Goal: Browse casually

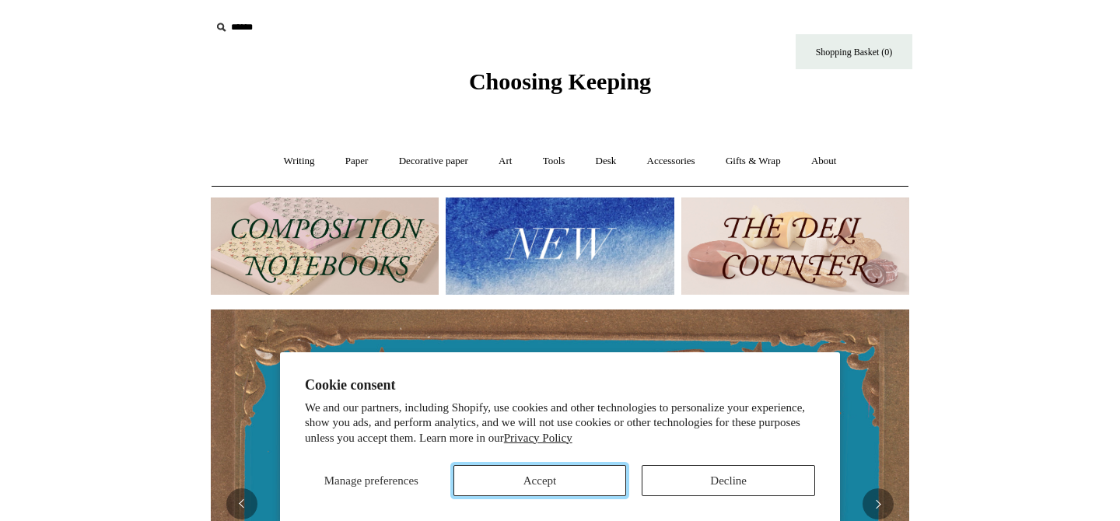
click at [586, 481] on button "Accept" at bounding box center [539, 480] width 173 height 31
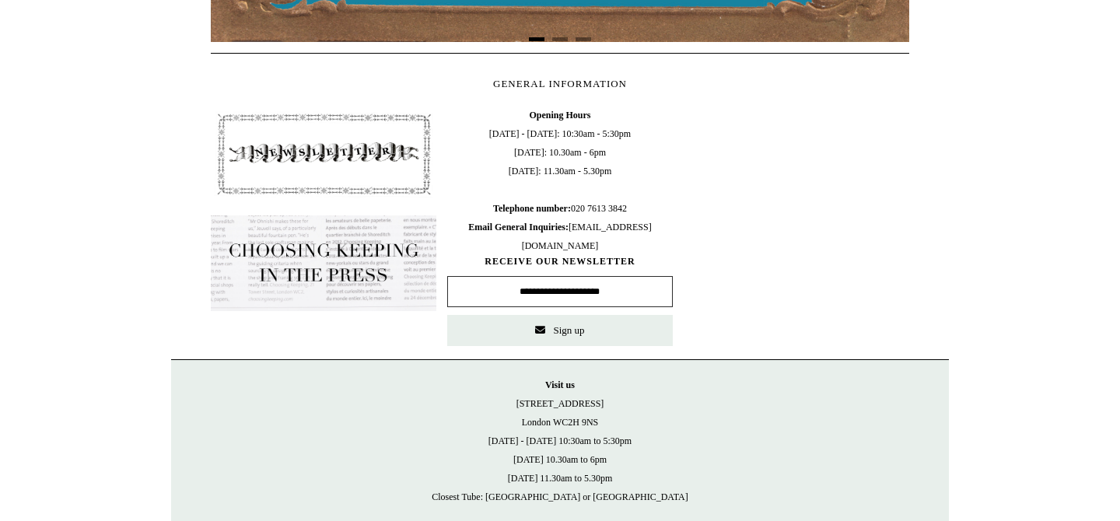
scroll to position [739, 0]
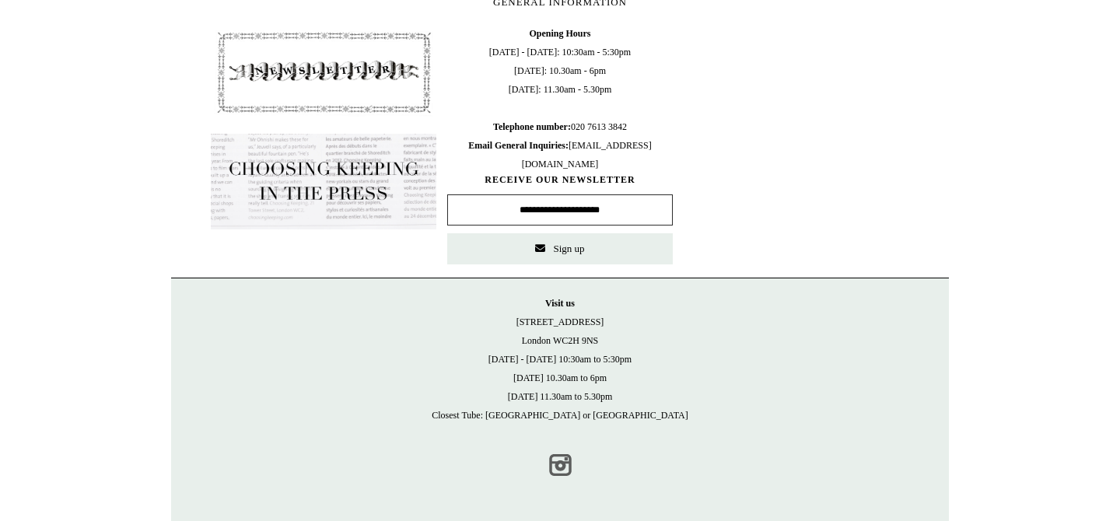
click at [557, 464] on link "Instagram" at bounding box center [560, 465] width 34 height 34
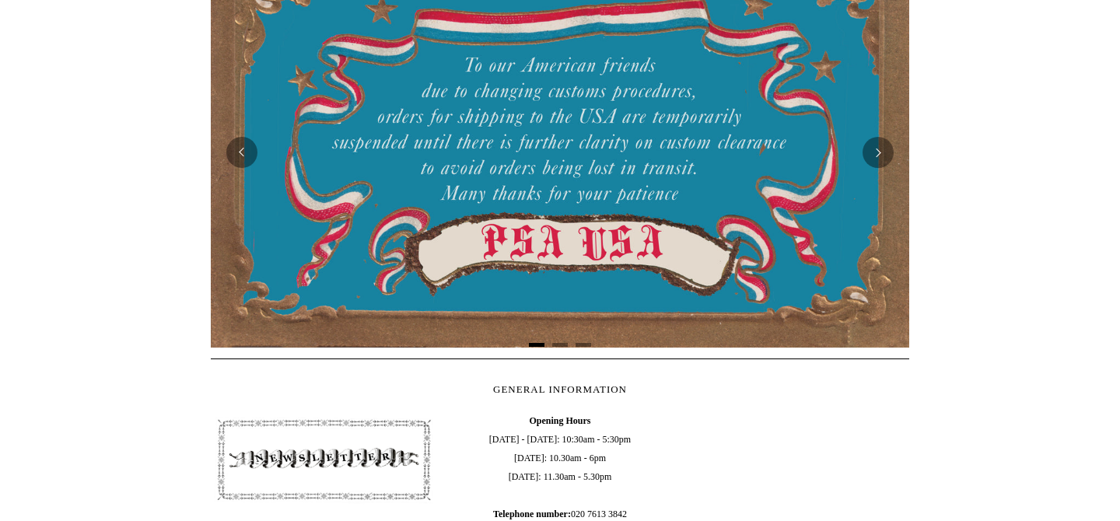
scroll to position [0, 0]
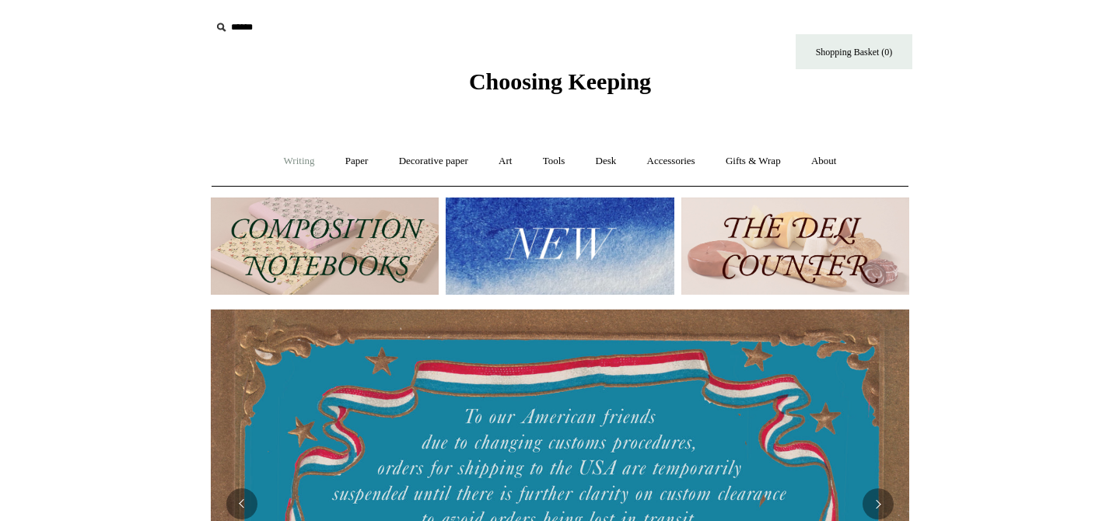
click at [293, 160] on link "Writing +" at bounding box center [299, 161] width 59 height 41
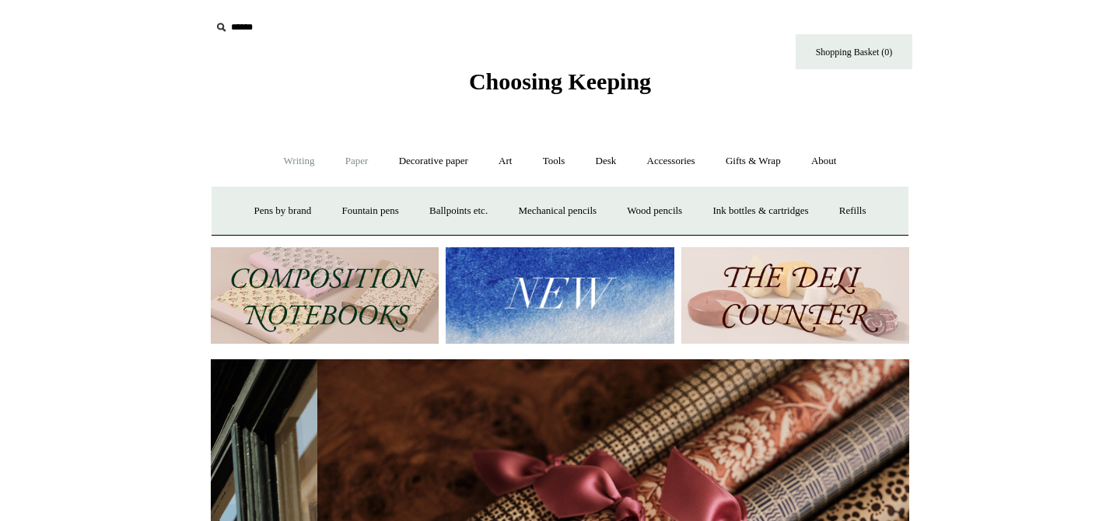
scroll to position [0, 1396]
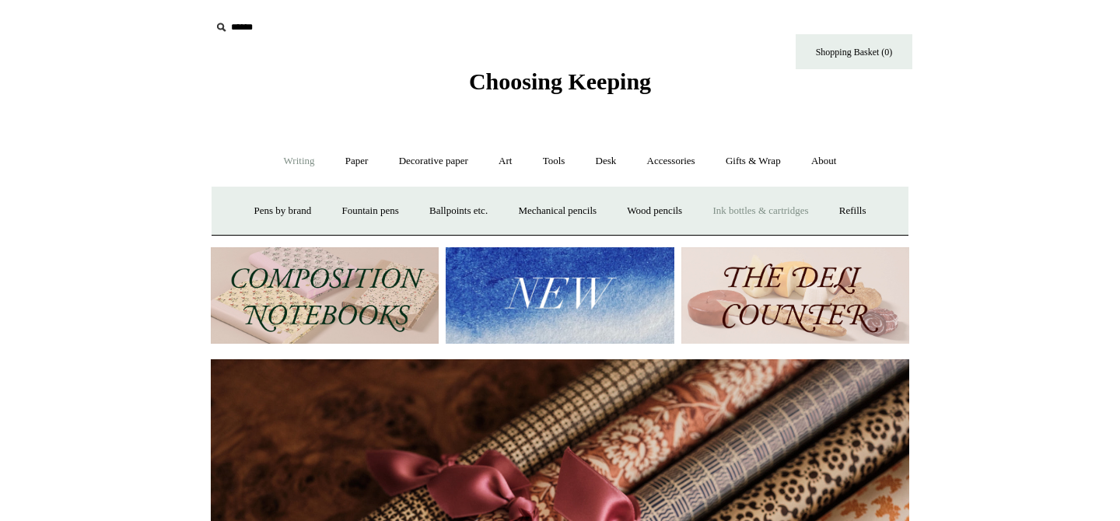
click at [775, 211] on link "Ink bottles & cartridges +" at bounding box center [760, 210] width 124 height 41
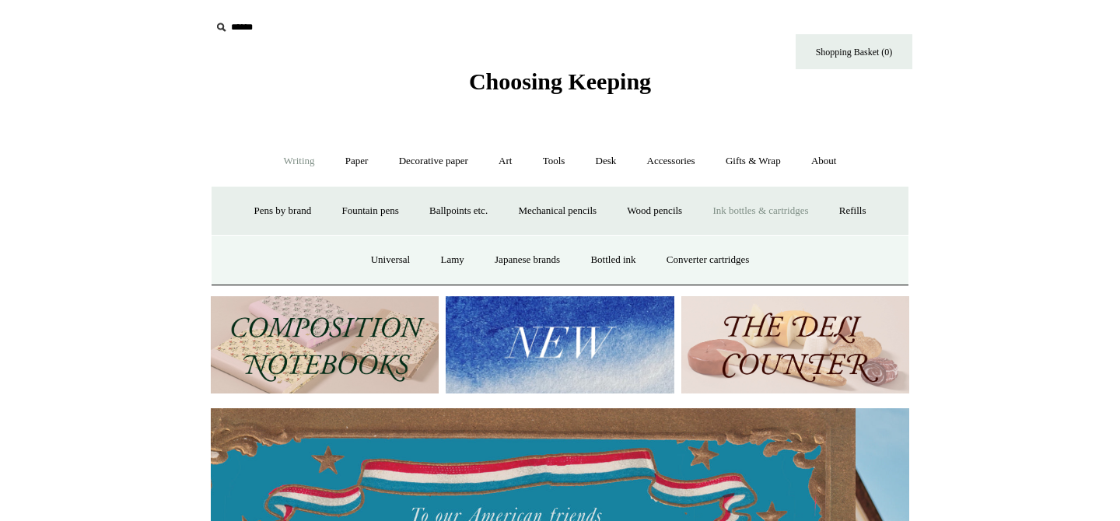
scroll to position [0, 0]
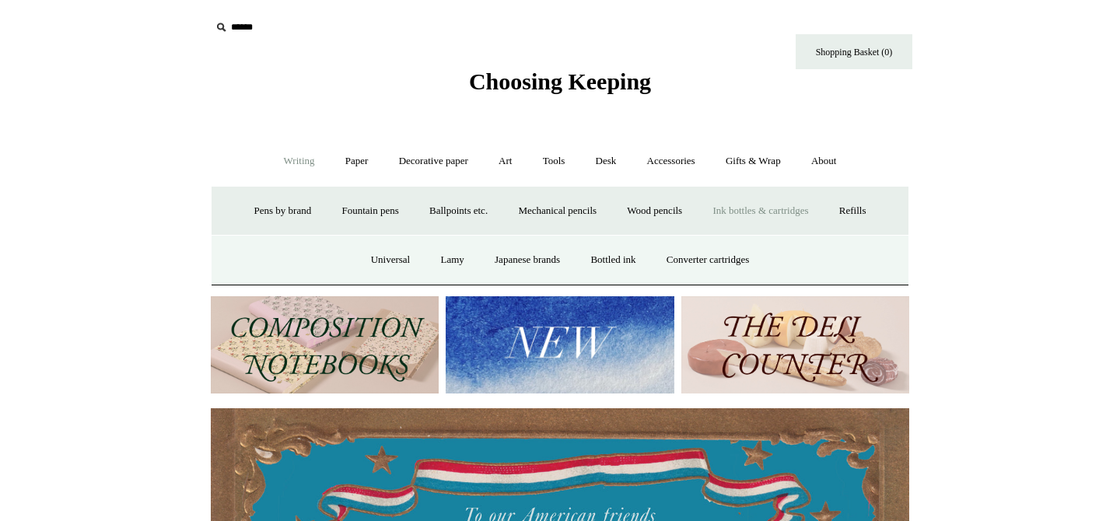
click at [764, 212] on link "Ink bottles & cartridges -" at bounding box center [760, 210] width 124 height 41
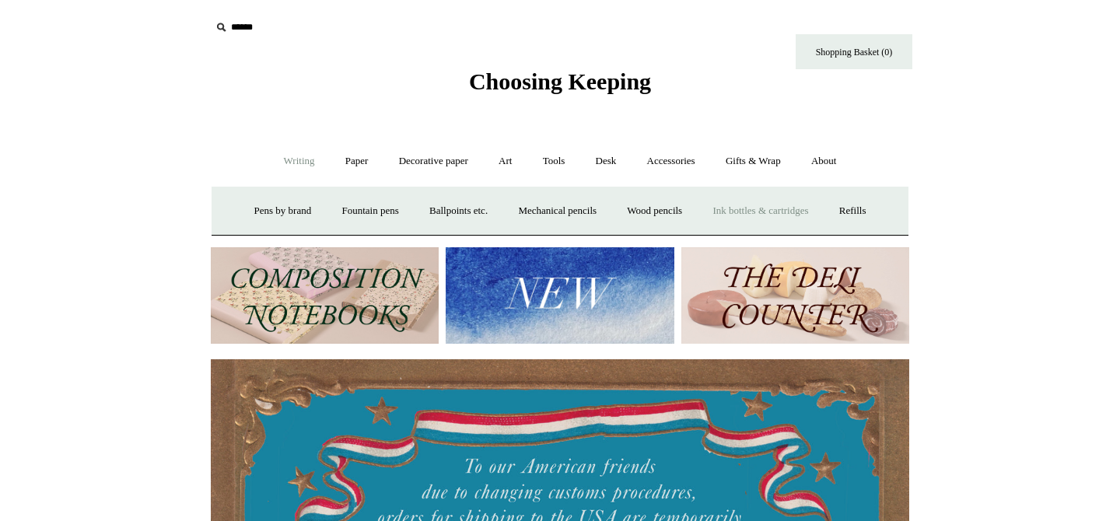
click at [764, 212] on link "Ink bottles & cartridges +" at bounding box center [760, 210] width 124 height 41
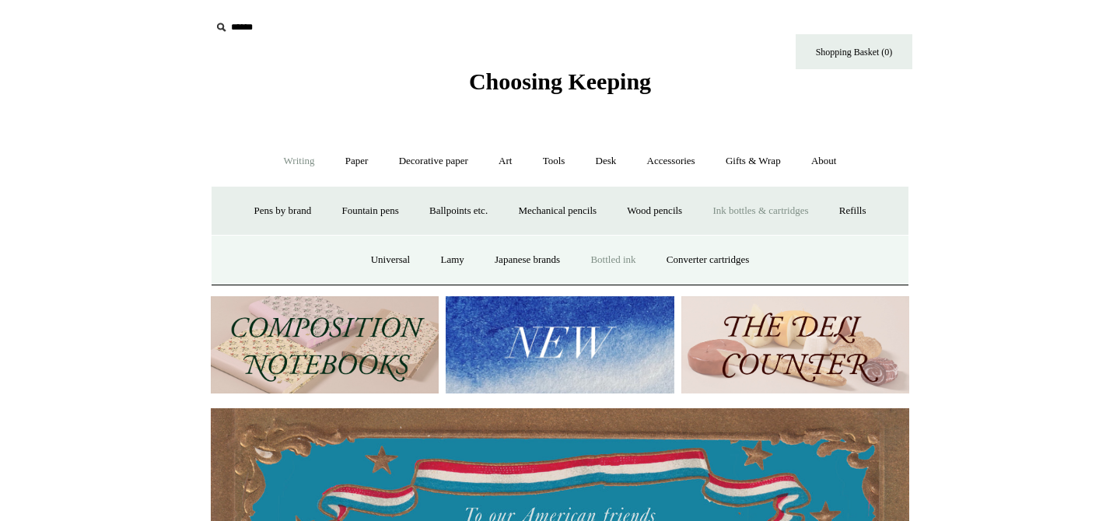
click at [614, 268] on link "Bottled ink" at bounding box center [612, 259] width 73 height 41
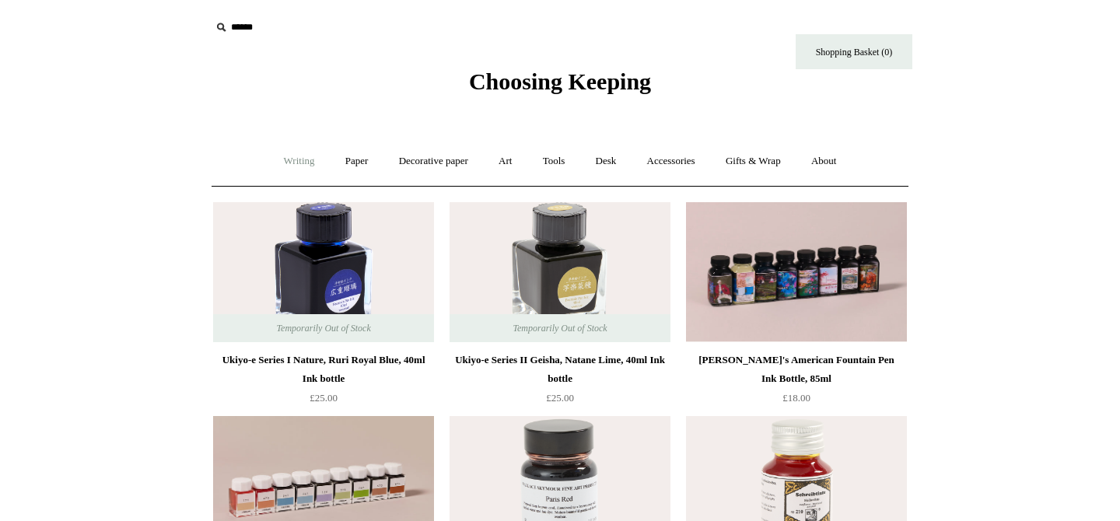
click at [292, 163] on link "Writing +" at bounding box center [299, 161] width 59 height 41
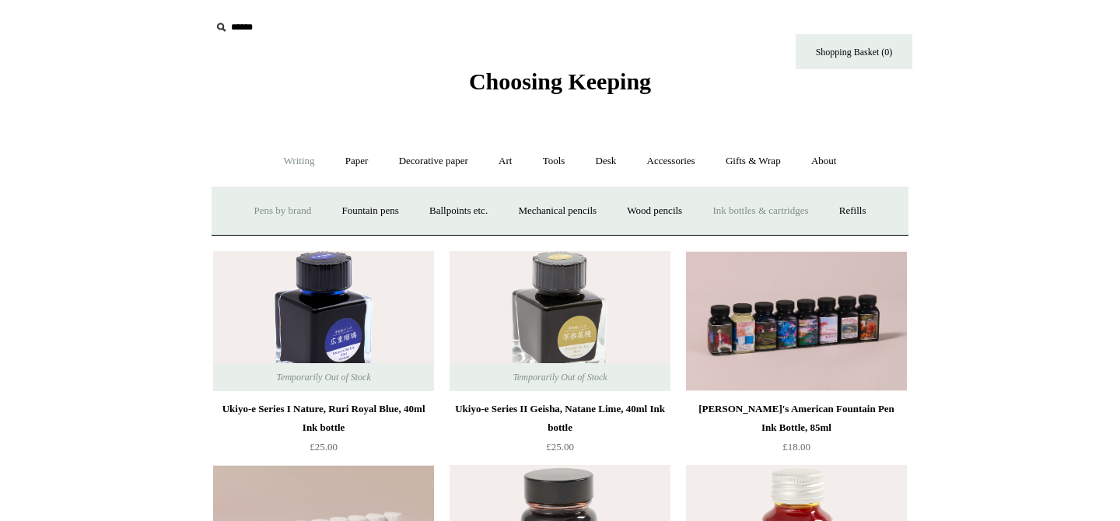
click at [268, 215] on link "Pens by brand +" at bounding box center [283, 210] width 86 height 41
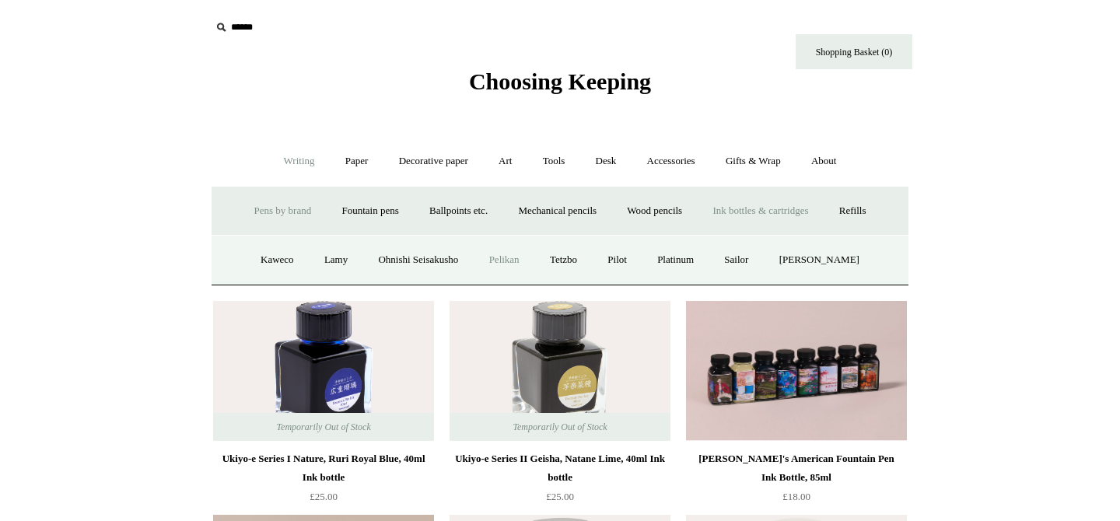
click at [512, 261] on link "Pelikan" at bounding box center [504, 259] width 58 height 41
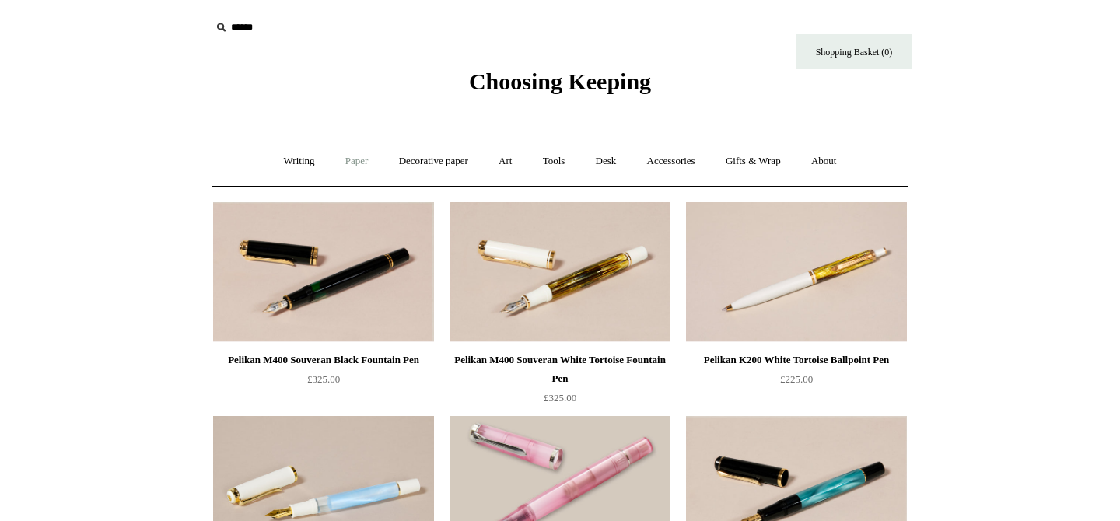
click at [344, 163] on link "Paper +" at bounding box center [356, 161] width 51 height 41
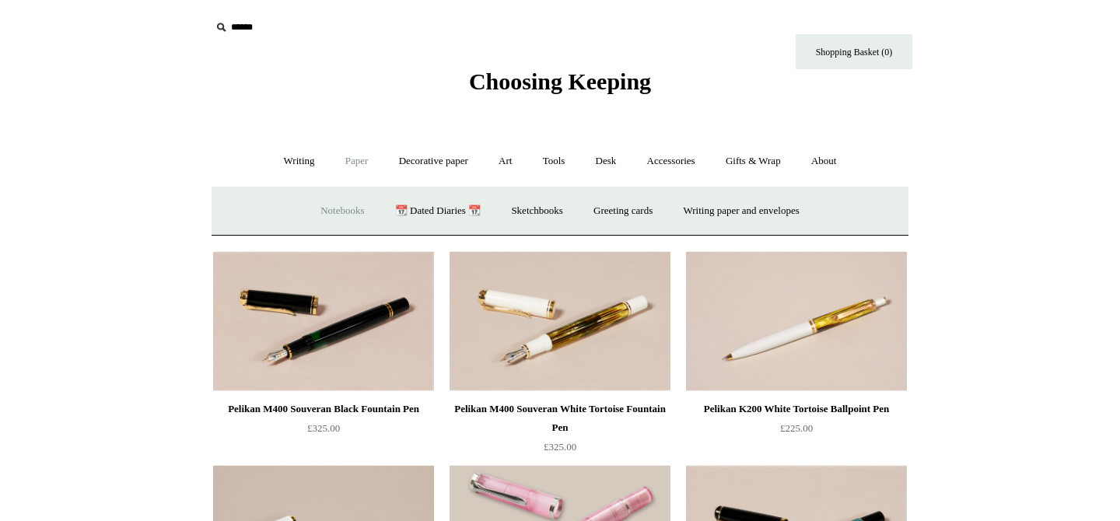
click at [331, 215] on link "Notebooks +" at bounding box center [342, 210] width 72 height 41
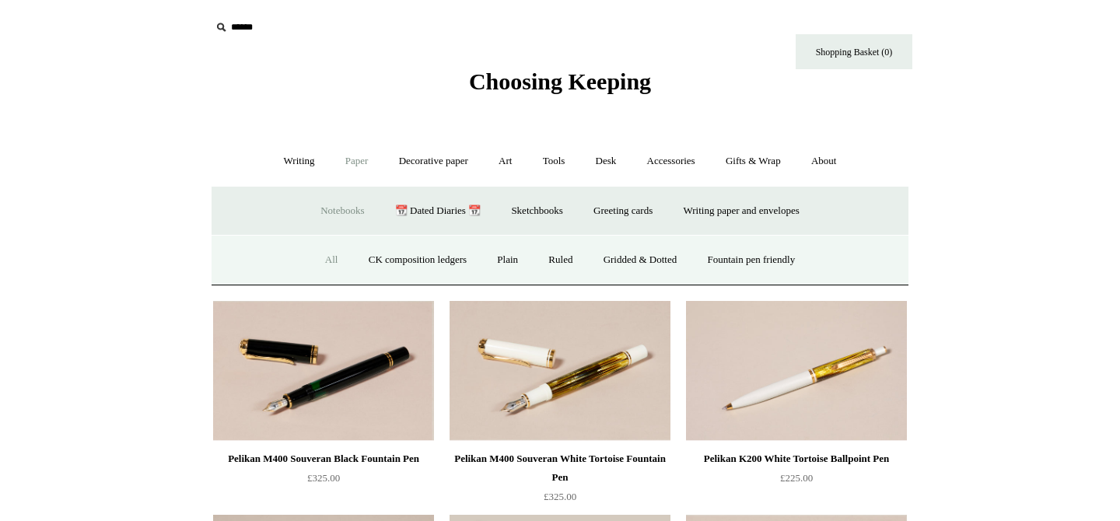
click at [320, 267] on link "All" at bounding box center [331, 259] width 41 height 41
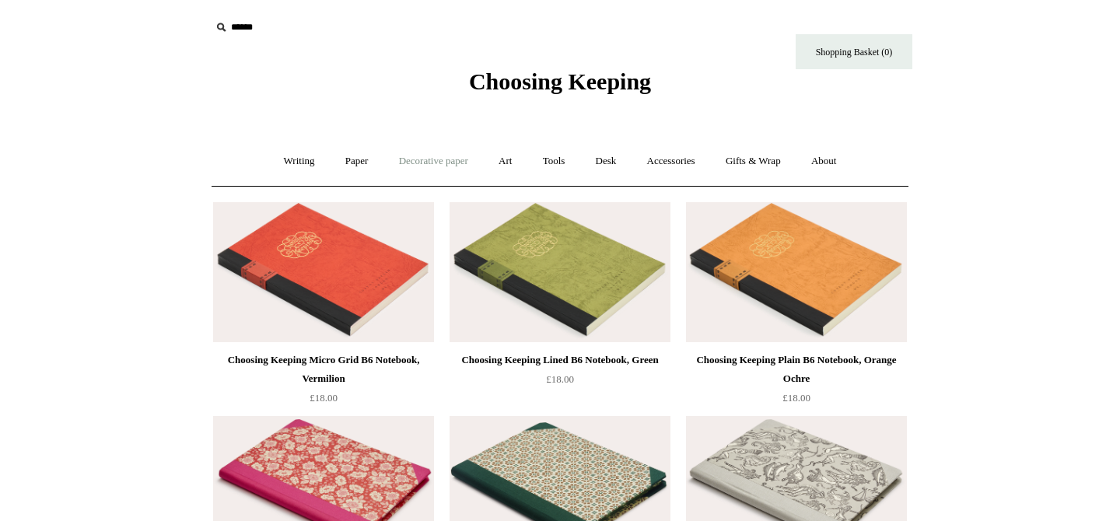
click at [416, 159] on link "Decorative paper +" at bounding box center [433, 161] width 97 height 41
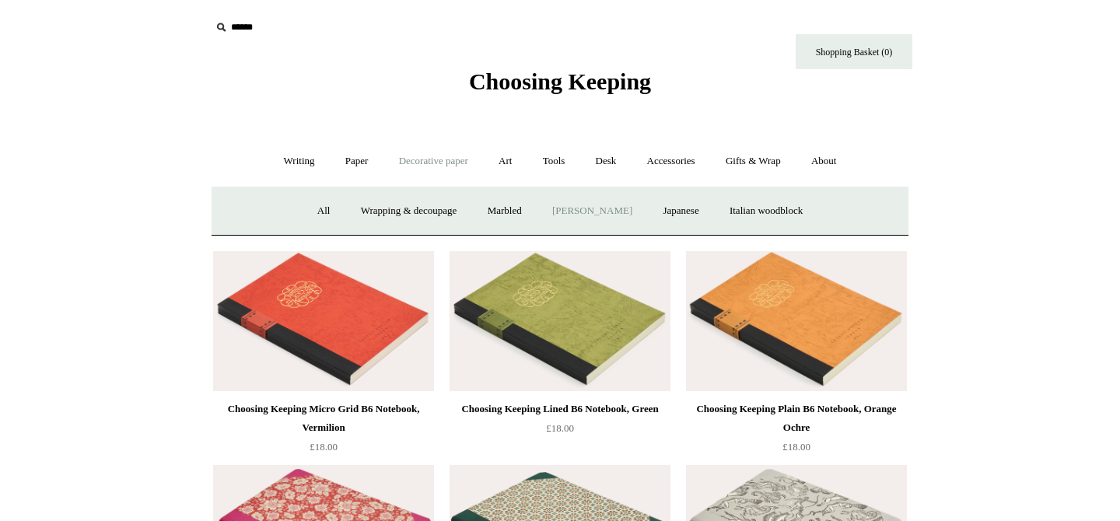
click at [585, 208] on link "[PERSON_NAME]" at bounding box center [592, 210] width 108 height 41
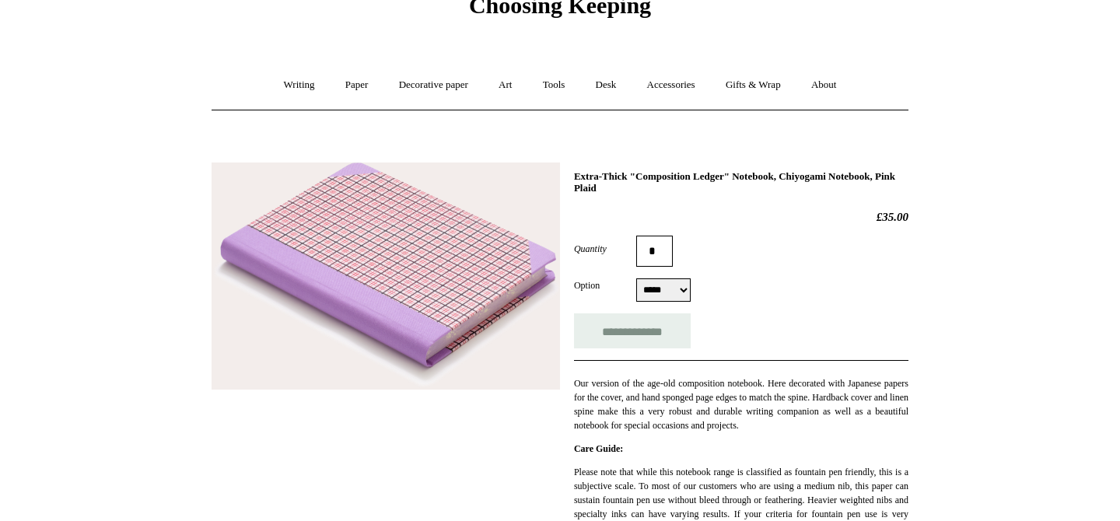
scroll to position [78, 0]
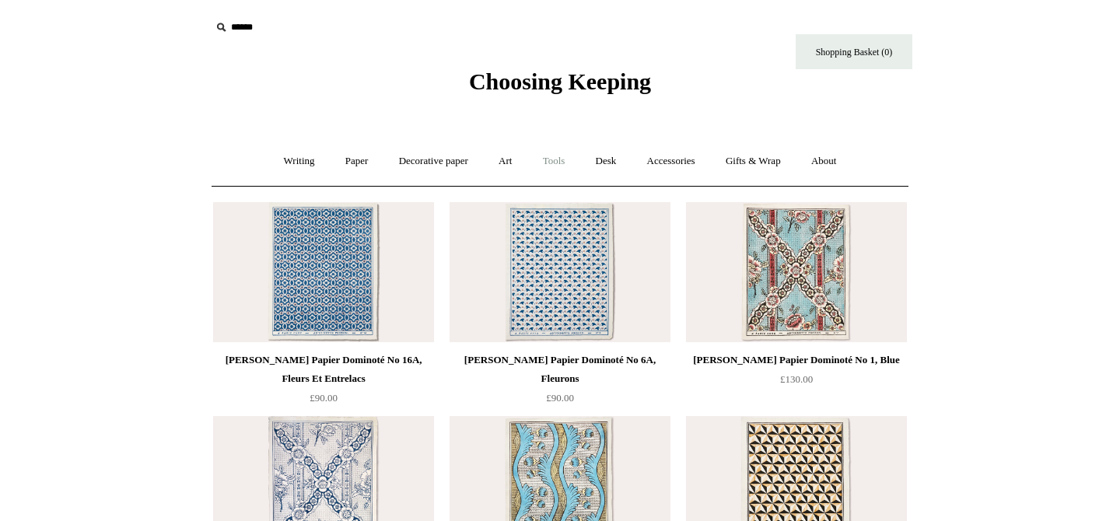
click at [551, 158] on link "Tools +" at bounding box center [554, 161] width 51 height 41
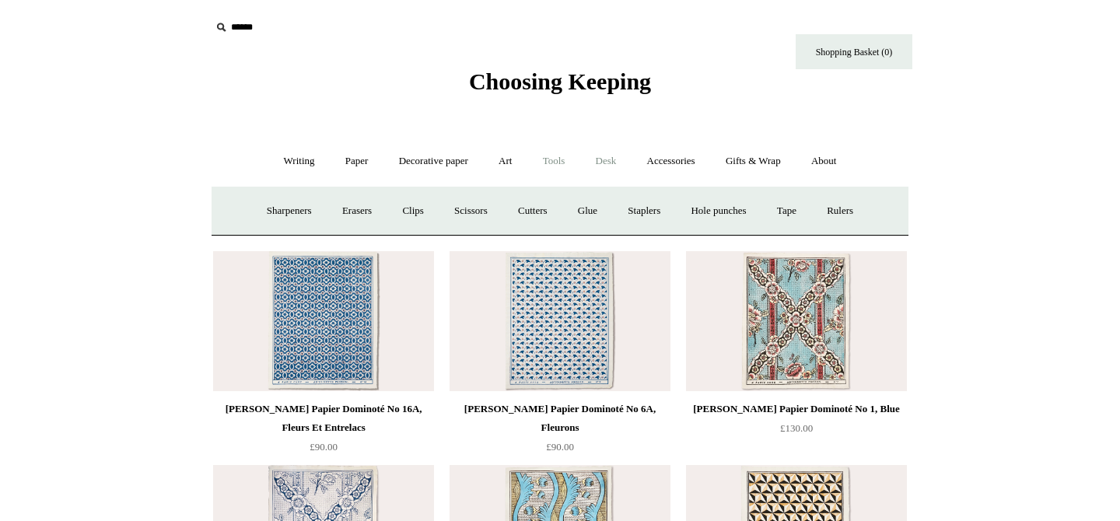
click at [610, 160] on link "Desk +" at bounding box center [606, 161] width 49 height 41
click at [354, 208] on link "Pen pots" at bounding box center [375, 210] width 62 height 41
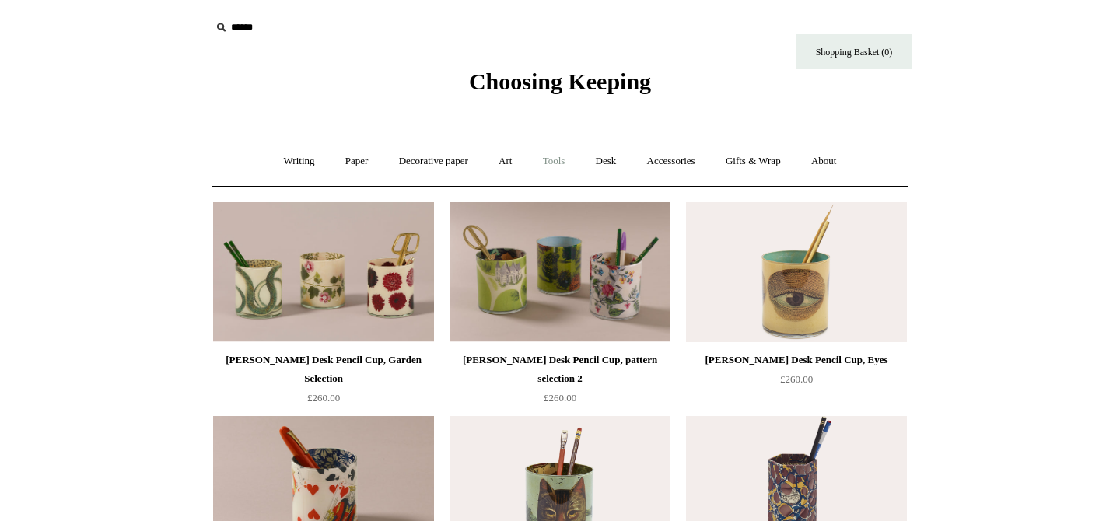
click at [549, 164] on link "Tools +" at bounding box center [554, 161] width 51 height 41
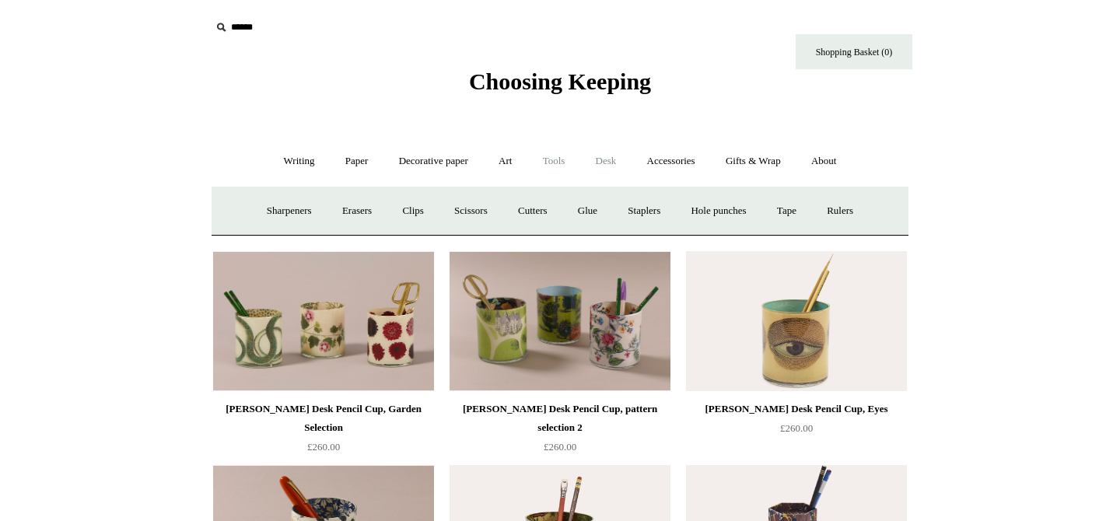
click at [606, 162] on link "Desk +" at bounding box center [606, 161] width 49 height 41
click at [678, 158] on link "Accessories +" at bounding box center [671, 161] width 76 height 41
click at [618, 212] on link "Ceramics +" at bounding box center [617, 210] width 66 height 41
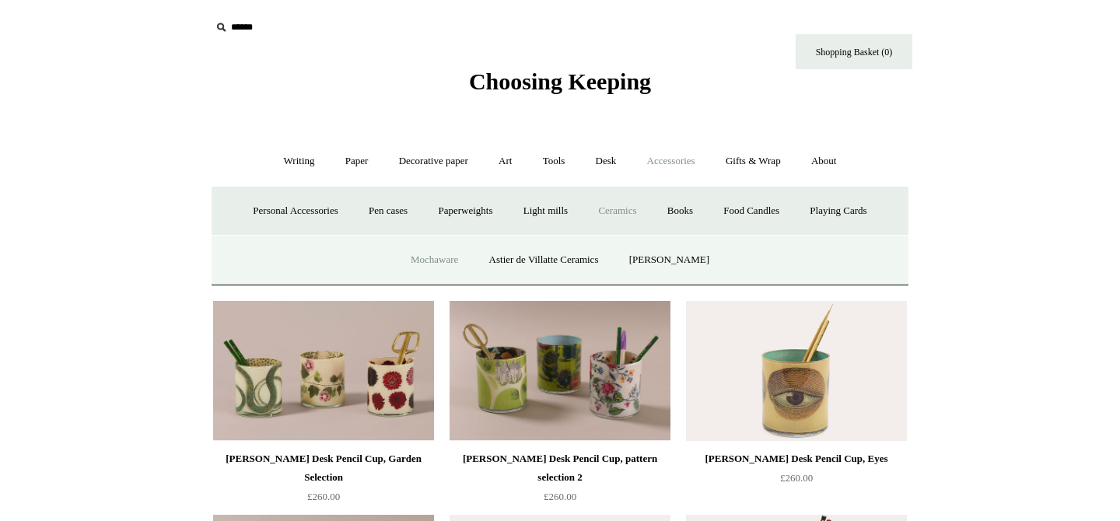
click at [447, 263] on link "Mochaware" at bounding box center [434, 259] width 75 height 41
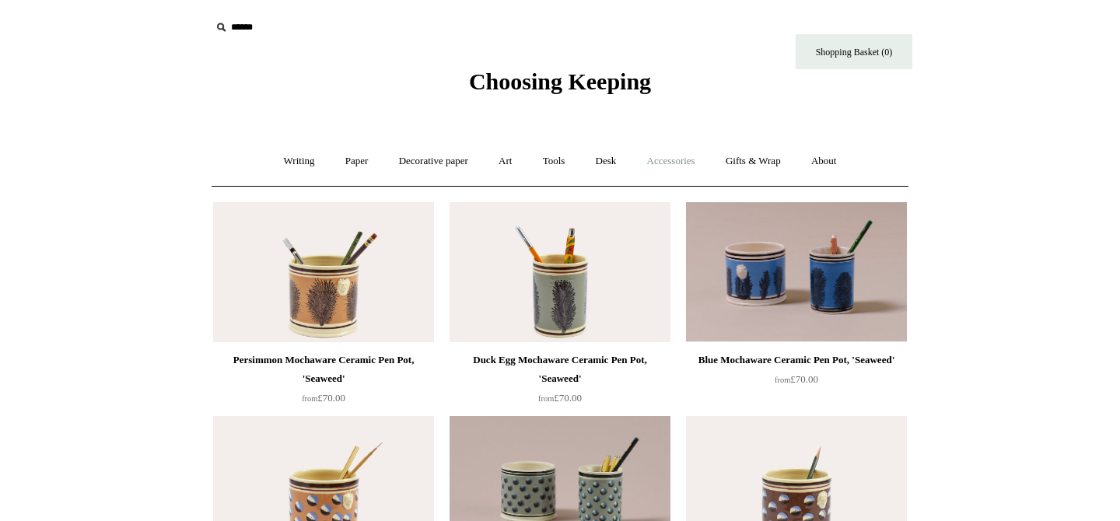
click at [681, 170] on link "Accessories +" at bounding box center [671, 161] width 76 height 41
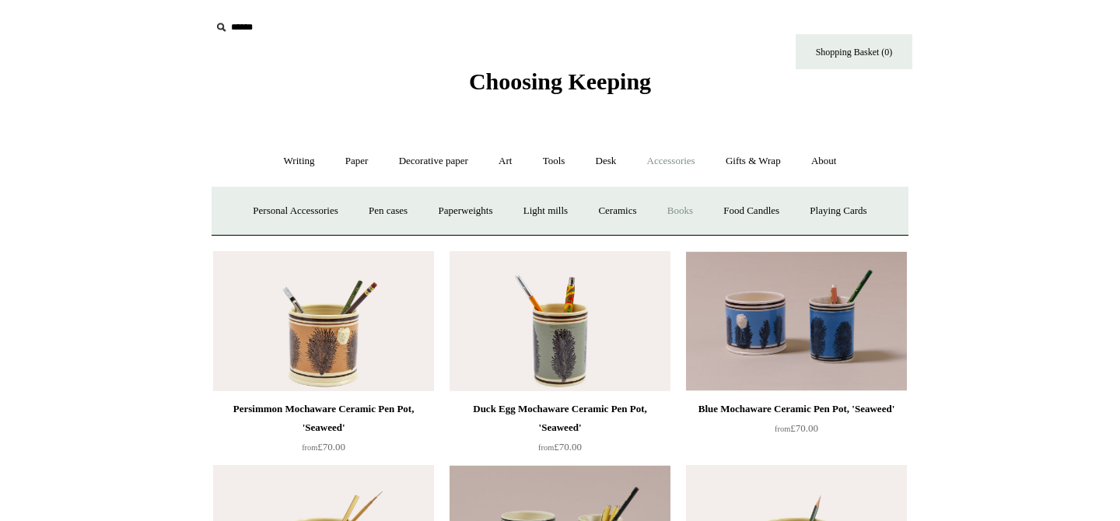
click at [689, 211] on link "Books" at bounding box center [680, 210] width 54 height 41
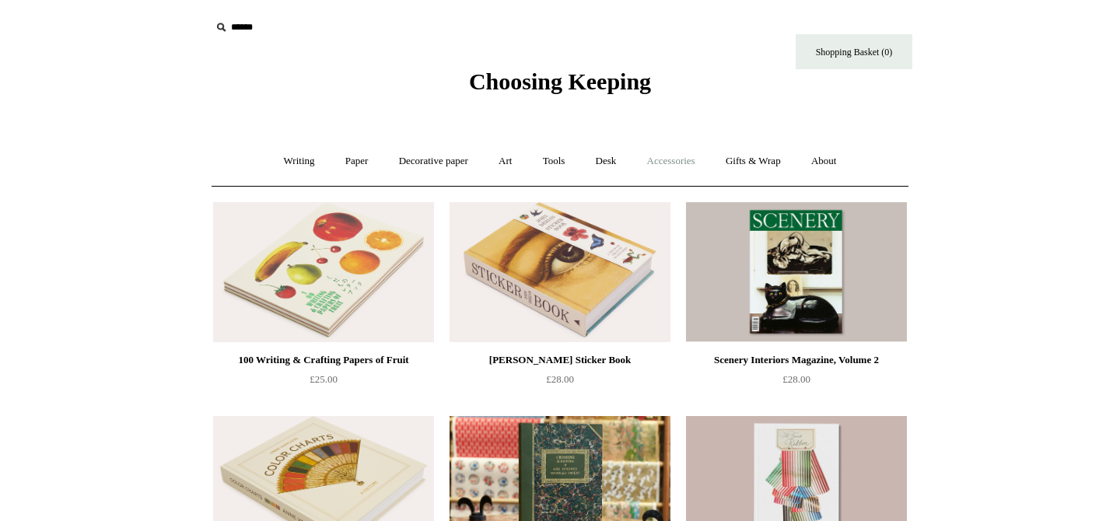
click at [681, 166] on link "Accessories +" at bounding box center [671, 161] width 76 height 41
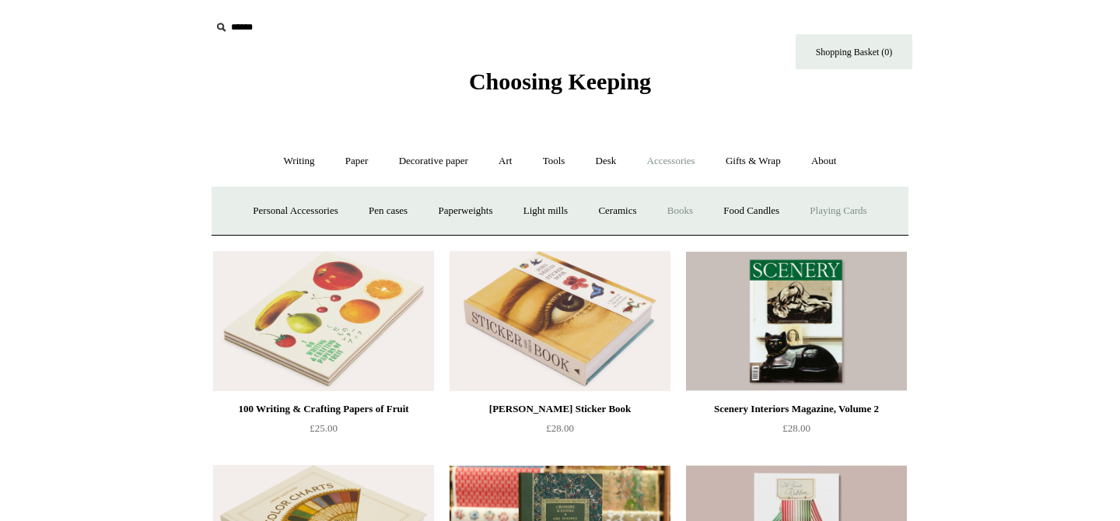
click at [836, 211] on link "Playing Cards" at bounding box center [837, 210] width 85 height 41
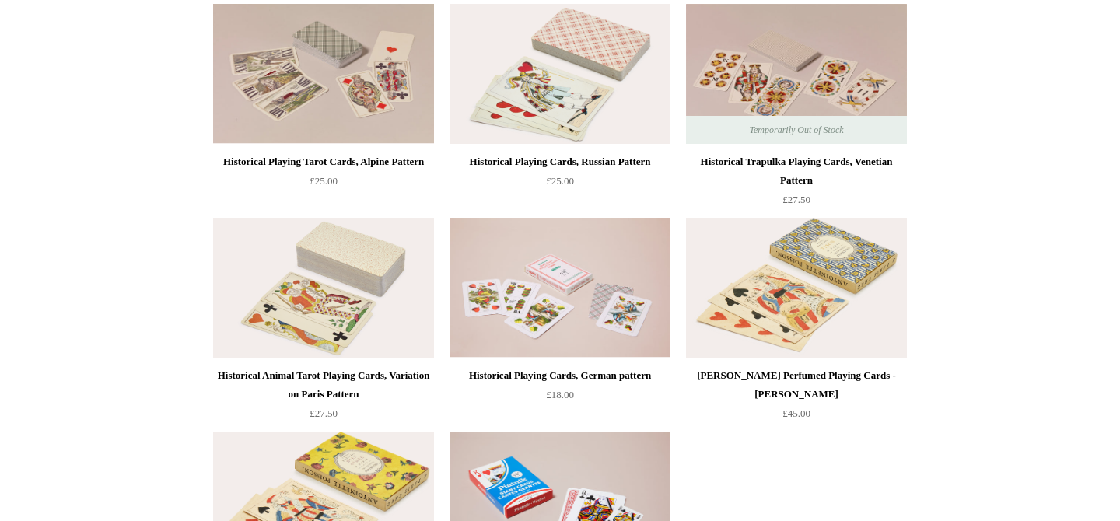
scroll to position [190, 0]
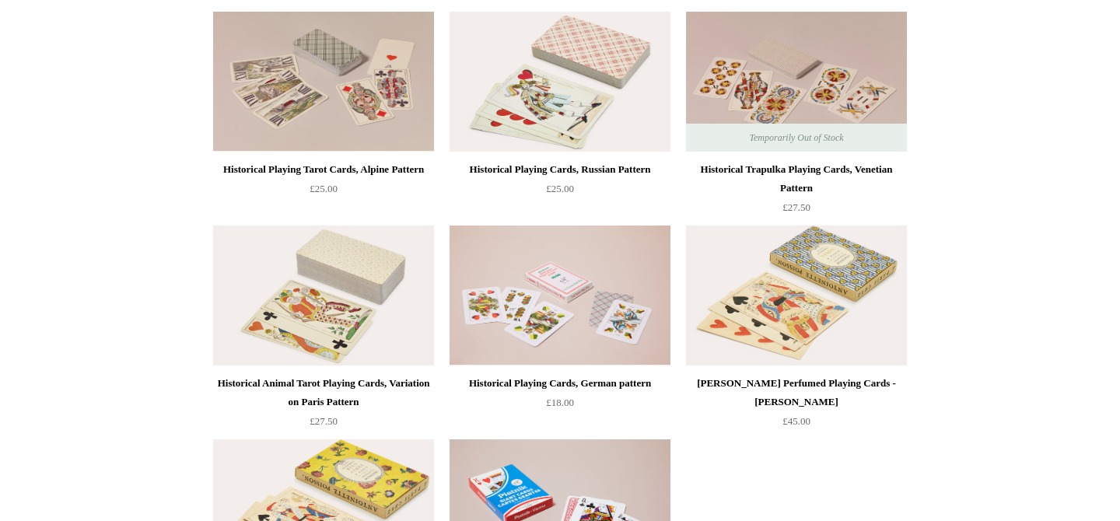
click at [583, 106] on img at bounding box center [559, 82] width 221 height 140
click at [806, 327] on img at bounding box center [796, 295] width 221 height 140
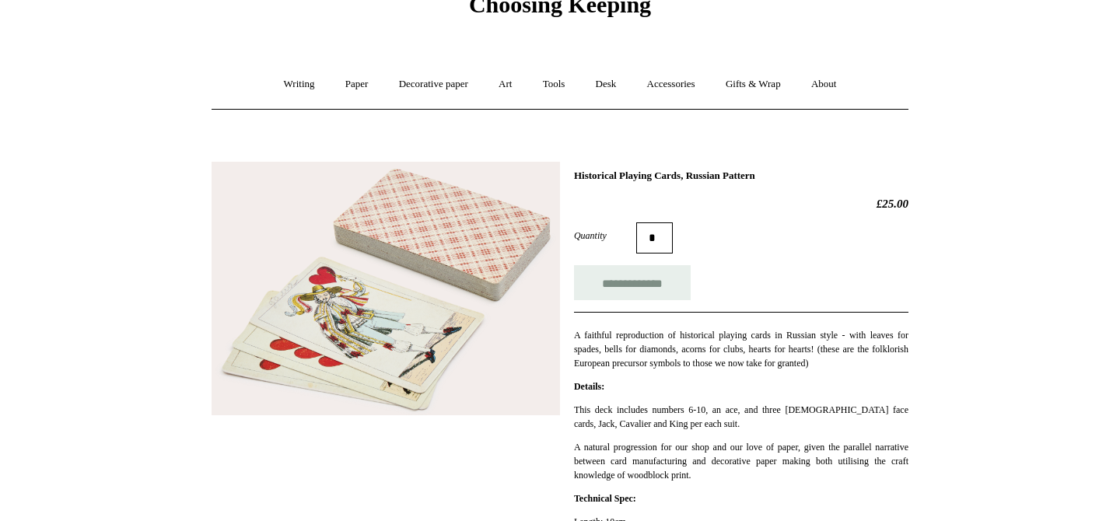
scroll to position [44, 0]
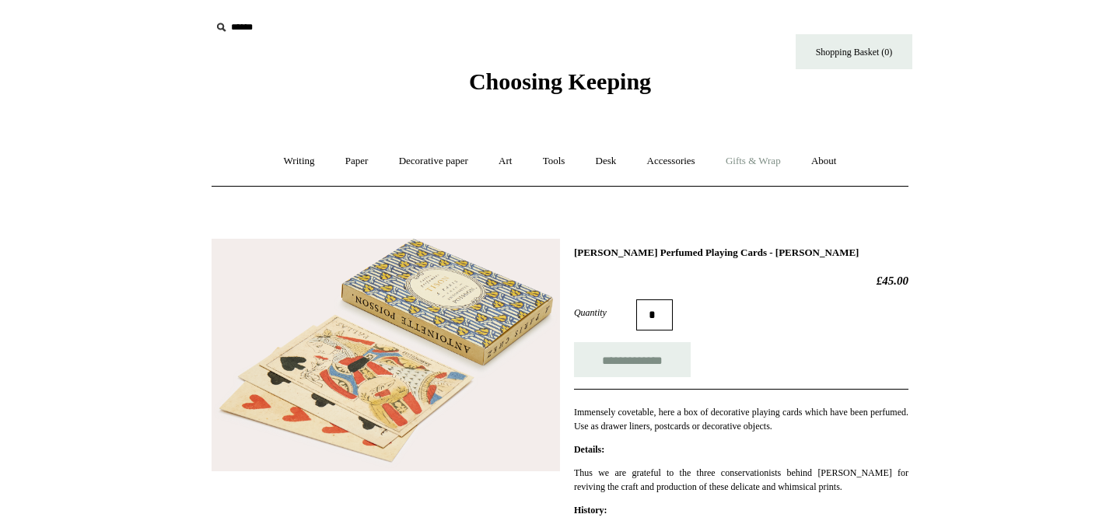
click at [764, 163] on link "Gifts & Wrap +" at bounding box center [752, 161] width 83 height 41
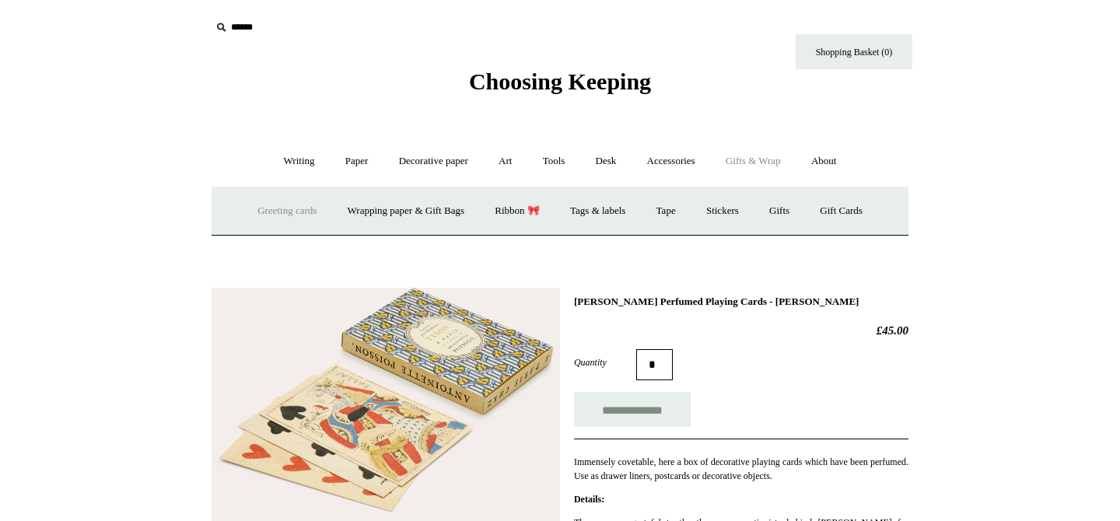
click at [269, 209] on link "Greeting cards +" at bounding box center [286, 210] width 87 height 41
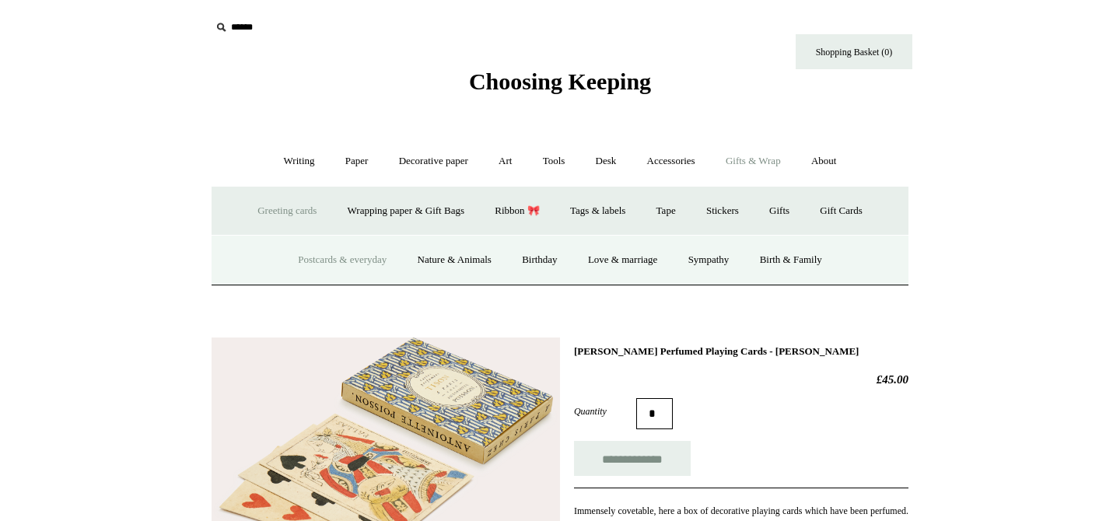
click at [341, 265] on link "Postcards & everyday" at bounding box center [342, 259] width 117 height 41
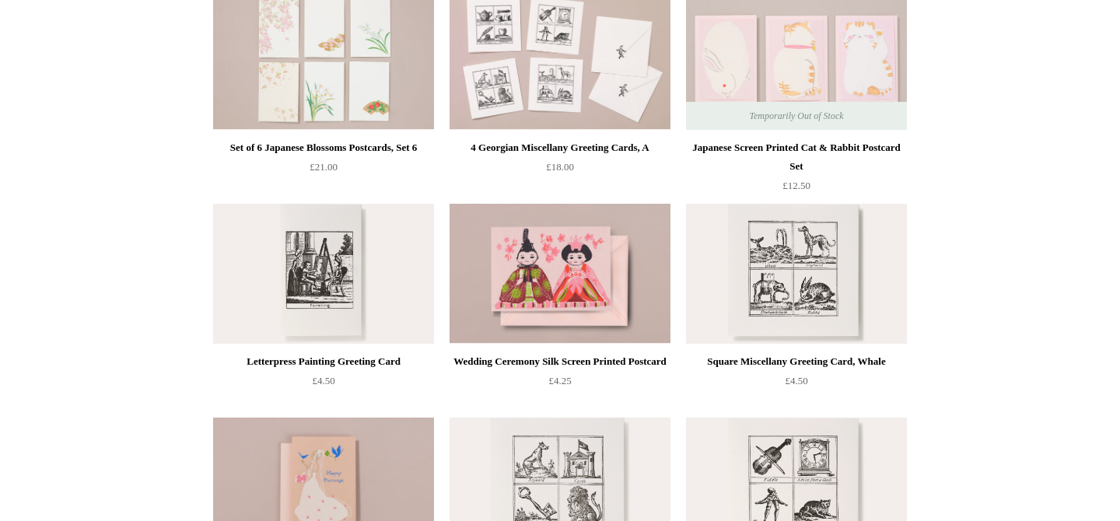
scroll to position [464, 0]
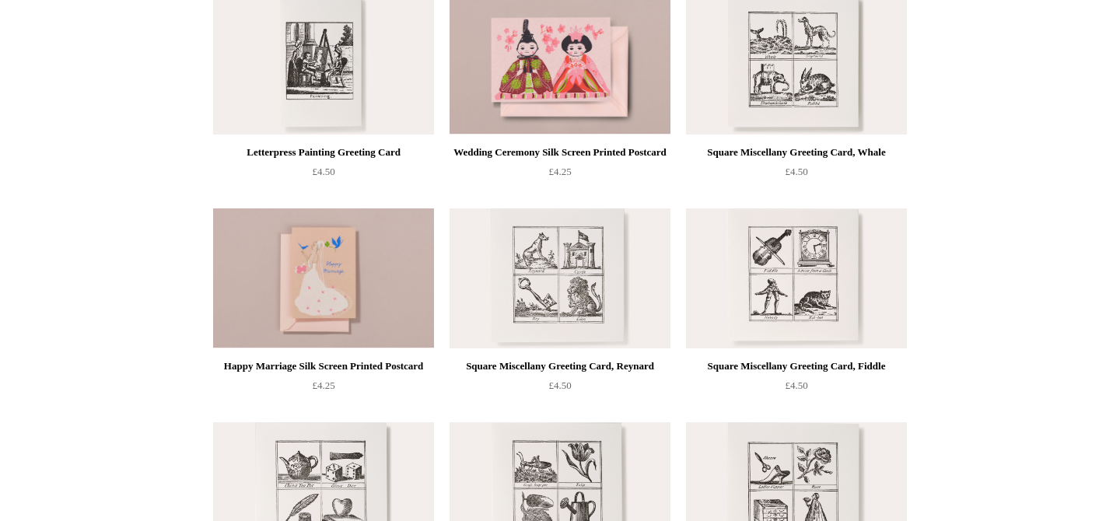
scroll to position [0, 0]
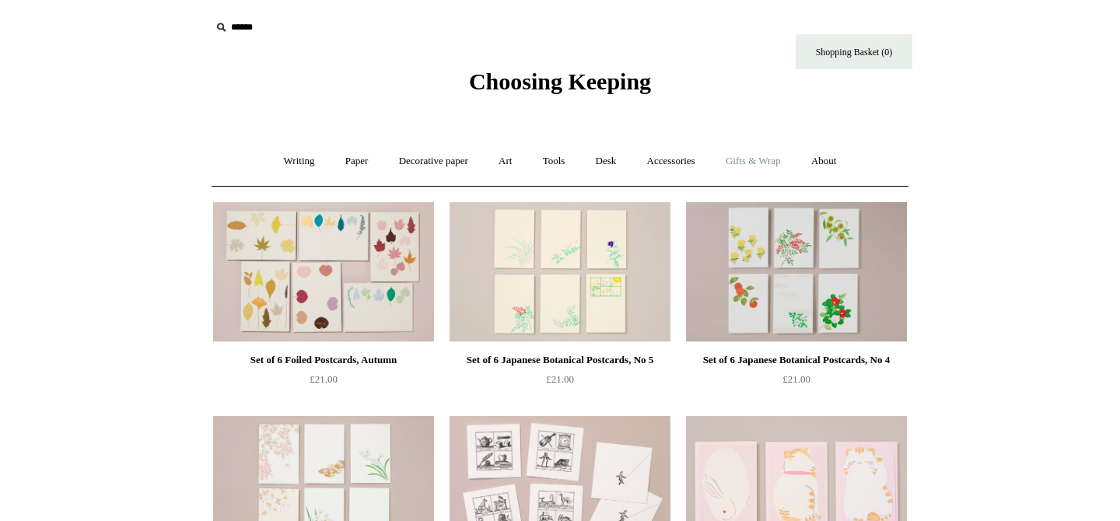
click at [759, 170] on link "Gifts & Wrap +" at bounding box center [752, 161] width 83 height 41
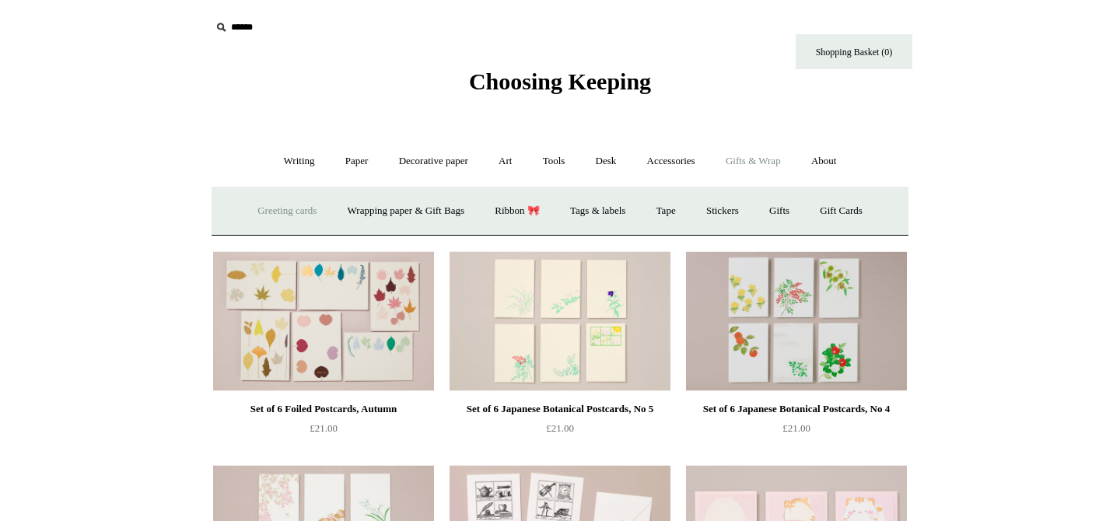
click at [281, 213] on link "Greeting cards +" at bounding box center [286, 210] width 87 height 41
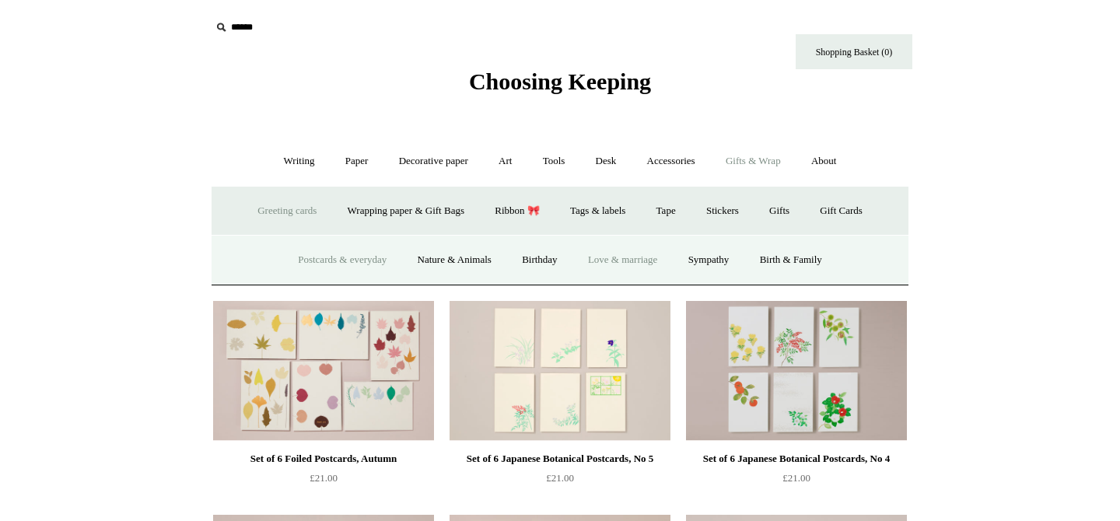
click at [640, 260] on link "Love & marriage" at bounding box center [623, 259] width 98 height 41
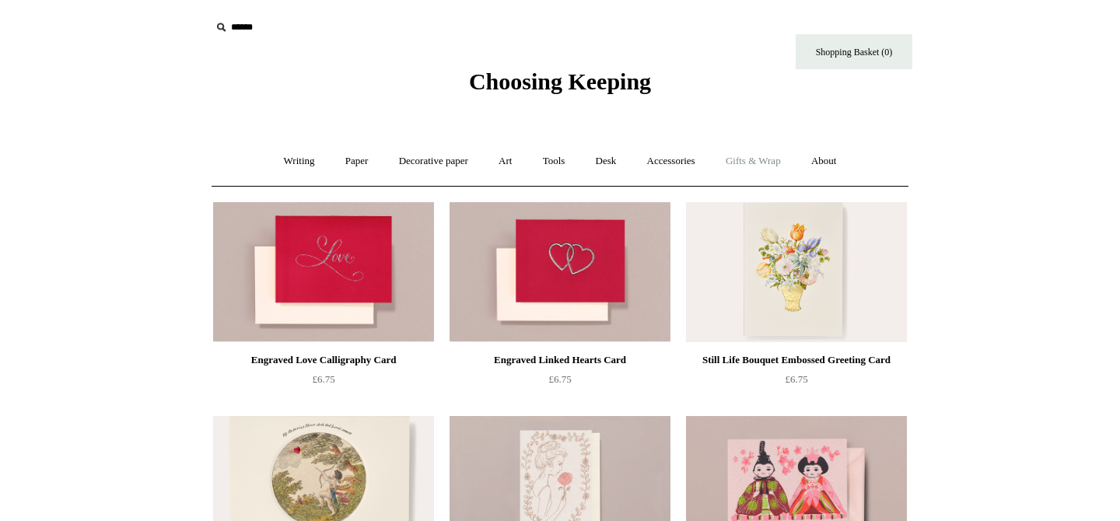
click at [739, 164] on link "Gifts & Wrap +" at bounding box center [752, 161] width 83 height 41
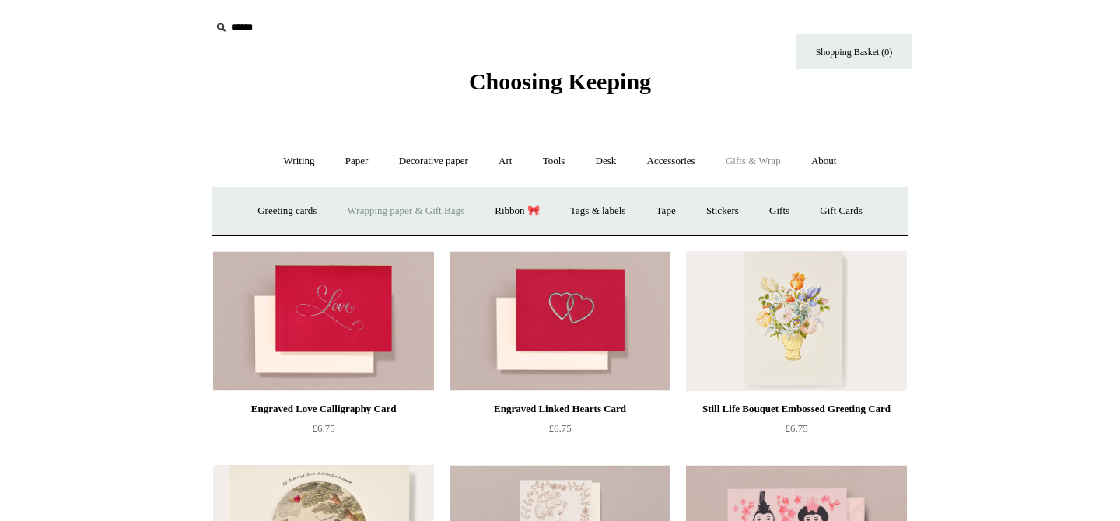
click at [417, 216] on link "Wrapping paper & Gift Bags" at bounding box center [406, 210] width 145 height 41
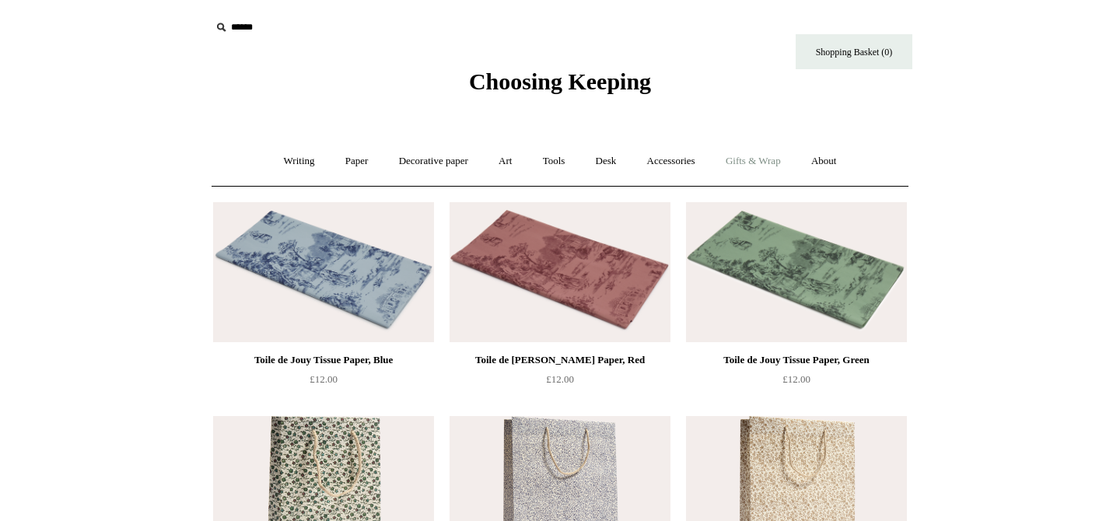
click at [754, 165] on link "Gifts & Wrap +" at bounding box center [752, 161] width 83 height 41
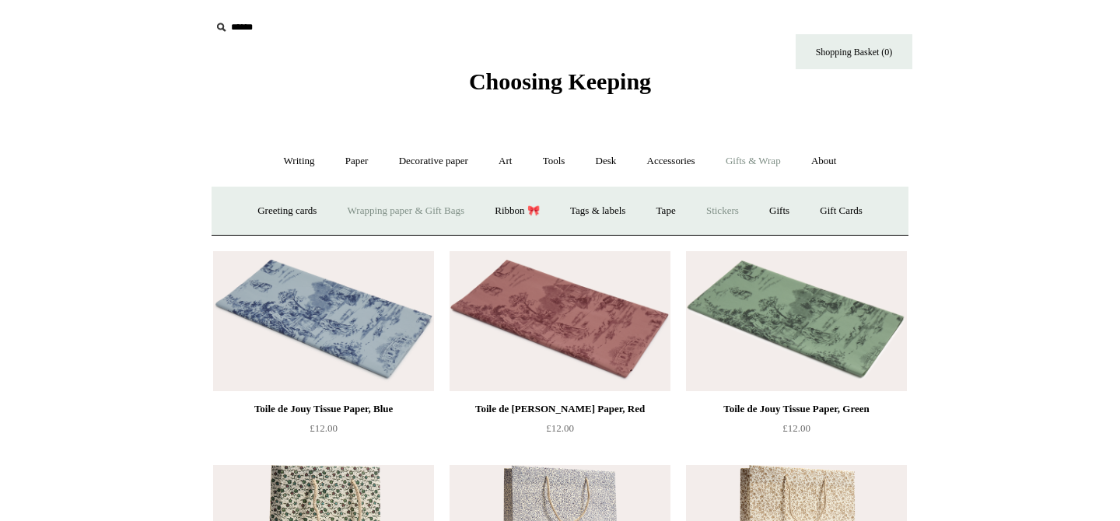
click at [725, 217] on link "Stickers" at bounding box center [722, 210] width 61 height 41
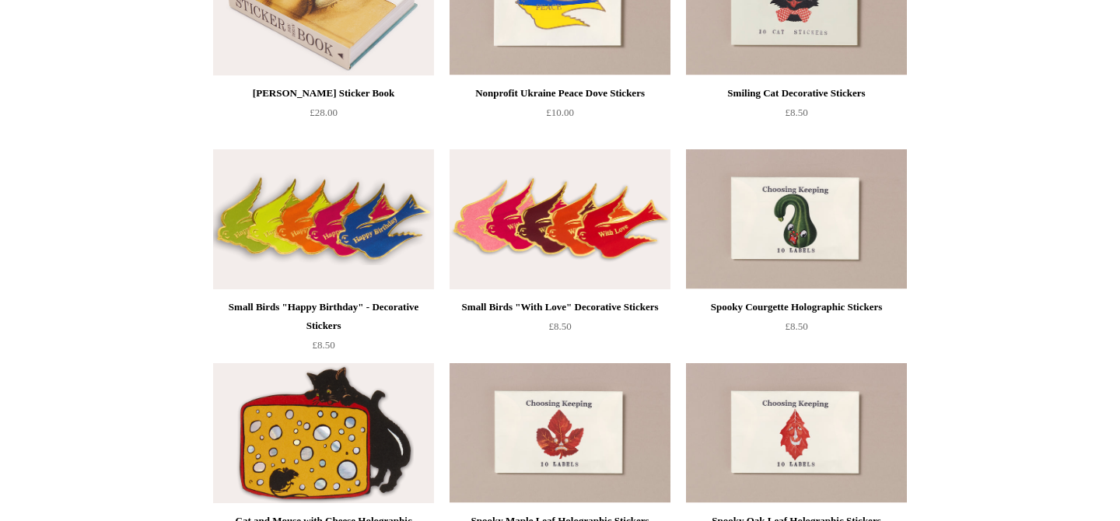
scroll to position [480, 0]
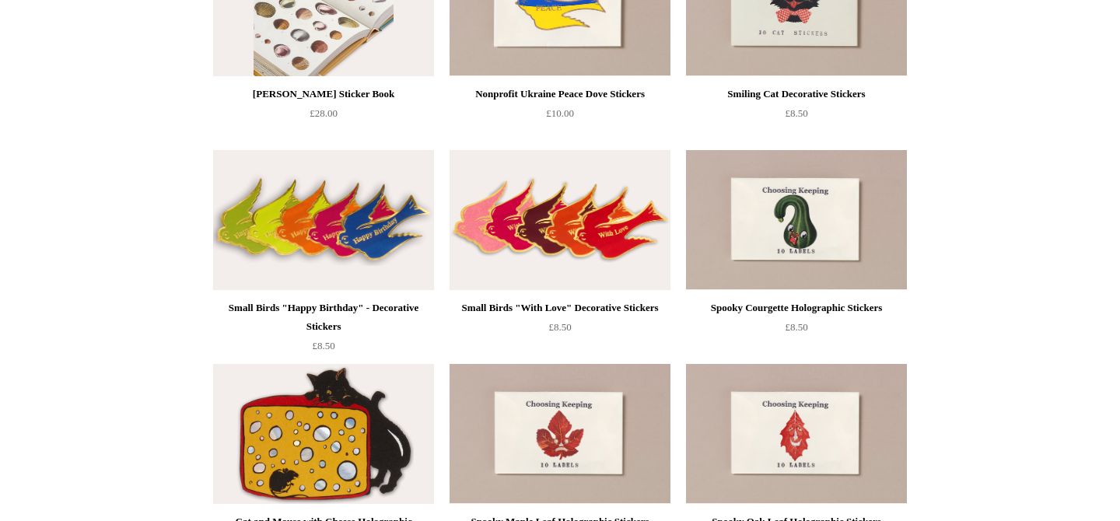
click at [333, 23] on img at bounding box center [323, 6] width 221 height 140
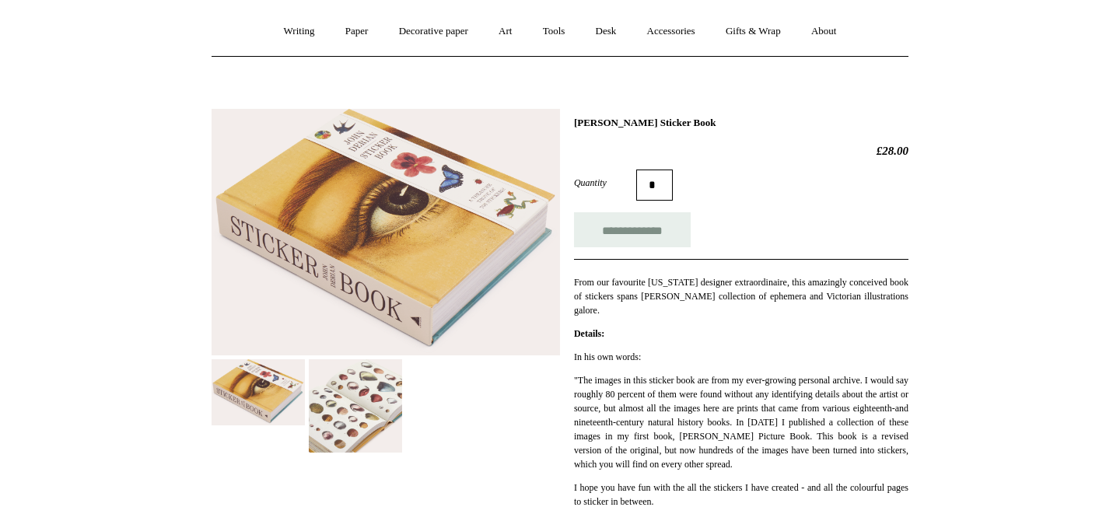
scroll to position [131, 0]
click at [335, 418] on img at bounding box center [355, 404] width 93 height 93
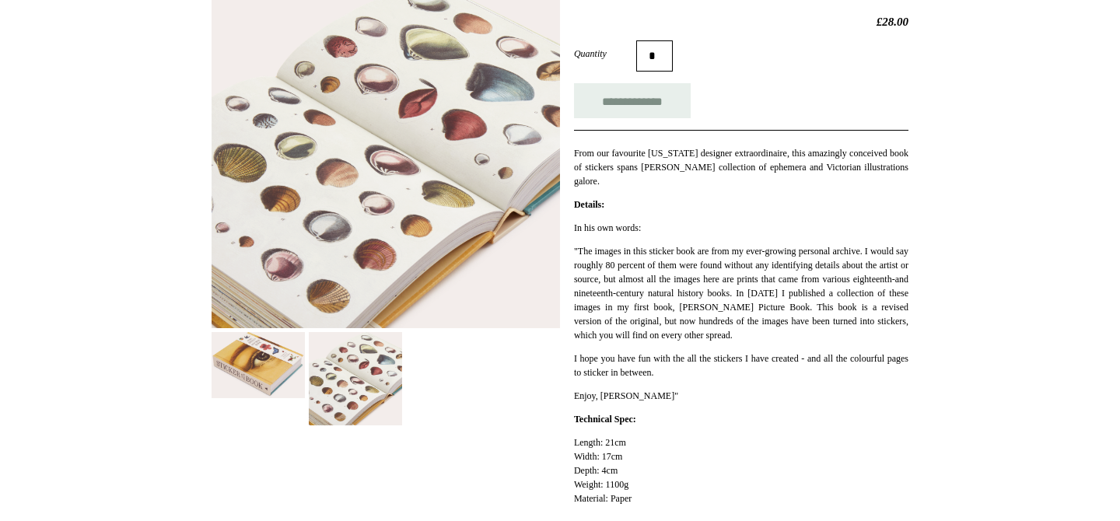
scroll to position [0, 0]
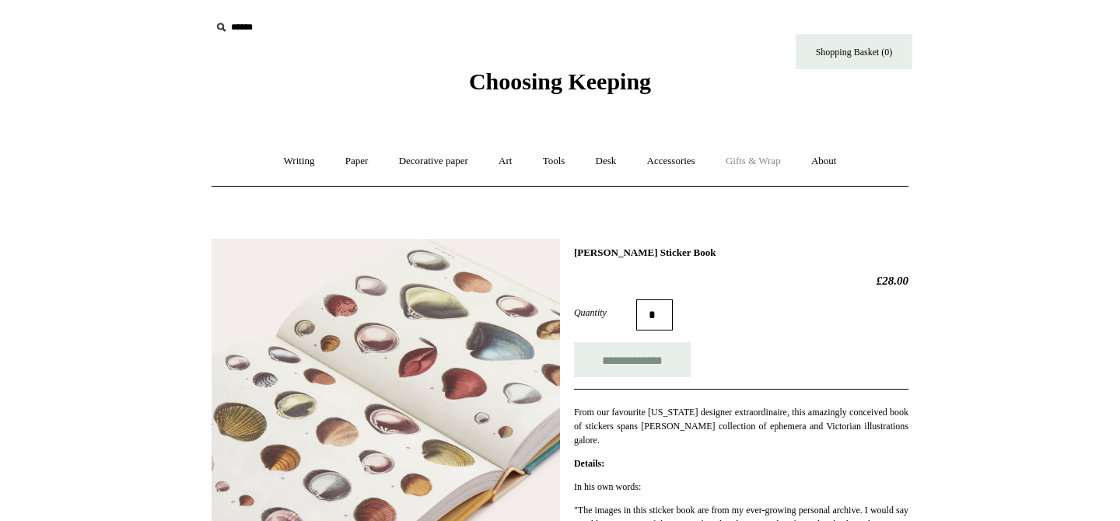
click at [777, 167] on link "Gifts & Wrap +" at bounding box center [752, 161] width 83 height 41
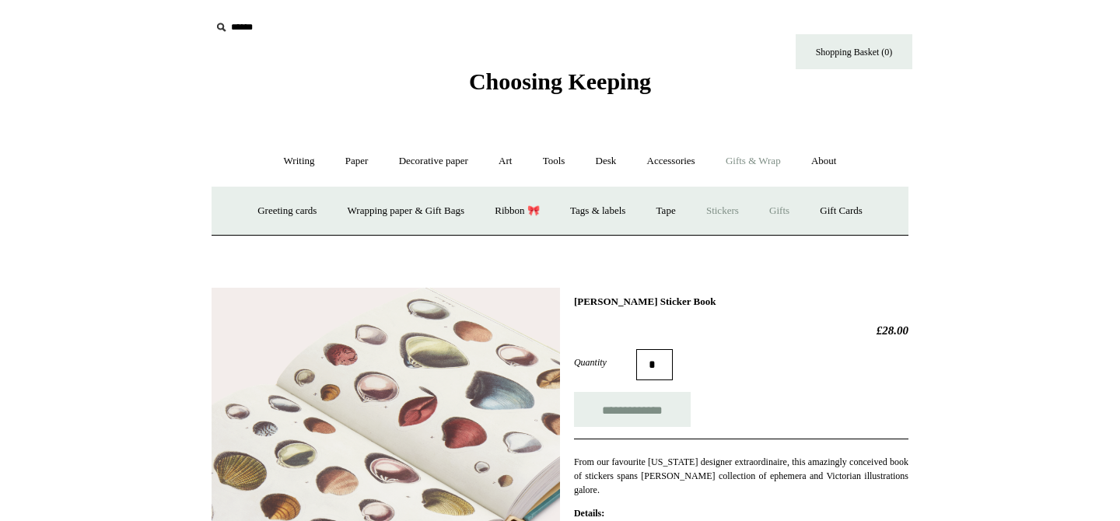
click at [786, 211] on link "Gifts +" at bounding box center [779, 210] width 48 height 41
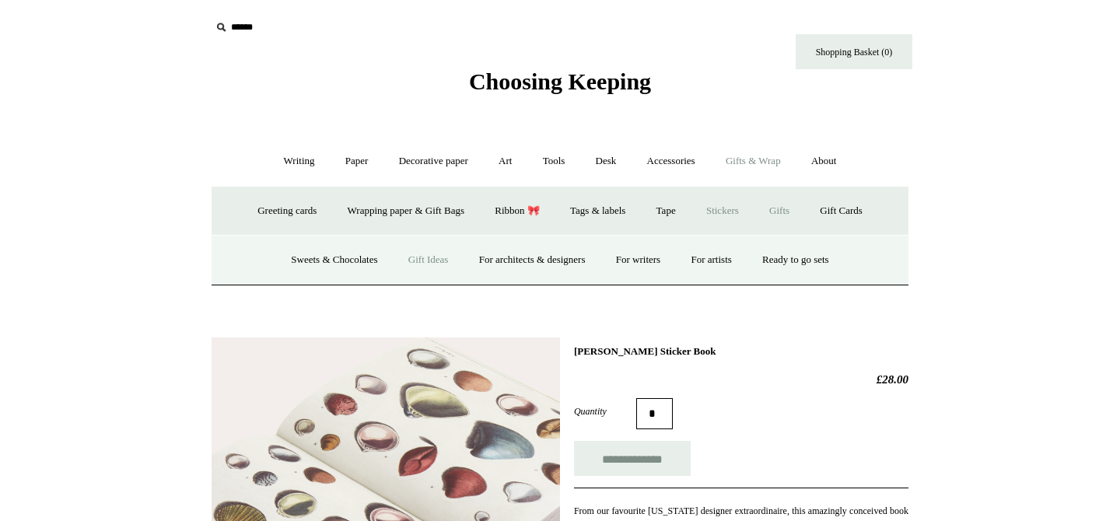
click at [424, 268] on link "Gift Ideas" at bounding box center [428, 259] width 68 height 41
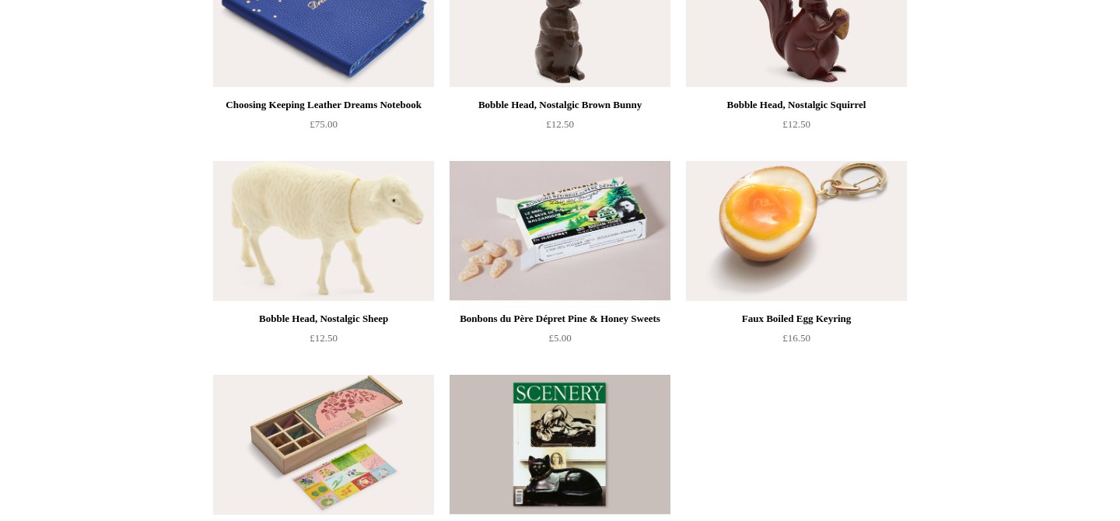
scroll to position [897, 0]
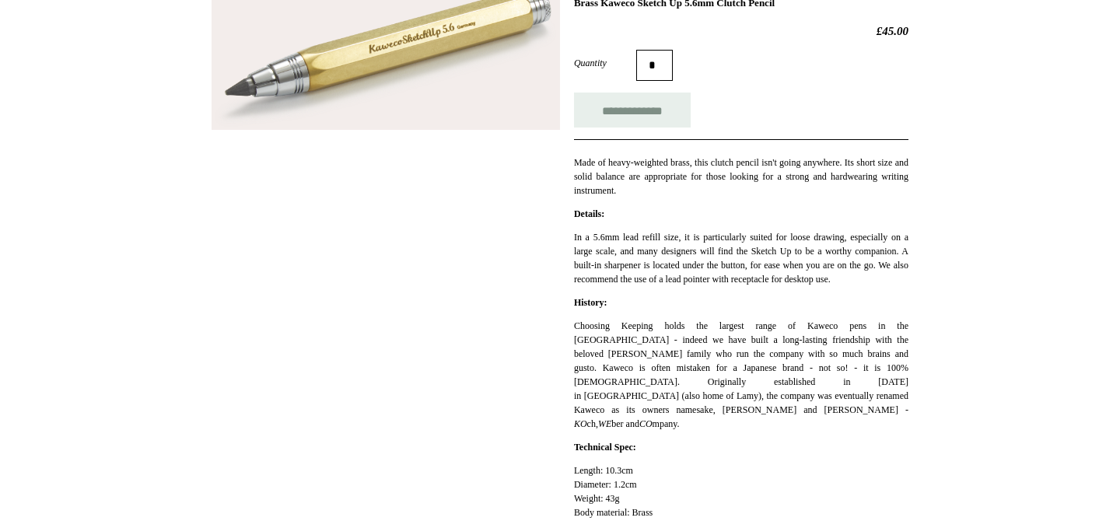
scroll to position [307, 0]
